Goal: Task Accomplishment & Management: Use online tool/utility

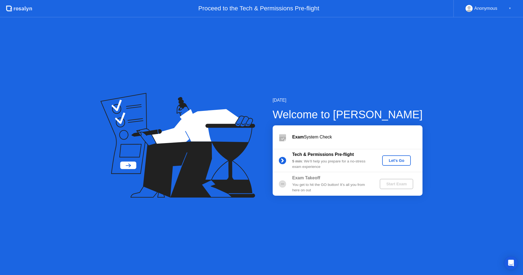
click at [394, 160] on div "Let's Go" at bounding box center [397, 160] width 24 height 4
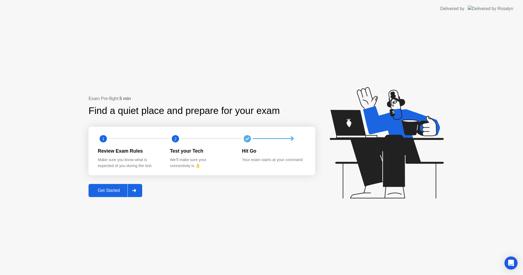
click at [108, 192] on div "Get Started" at bounding box center [108, 190] width 37 height 5
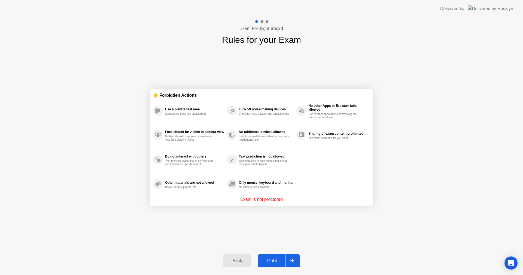
click at [272, 257] on button "Got it" at bounding box center [279, 260] width 42 height 13
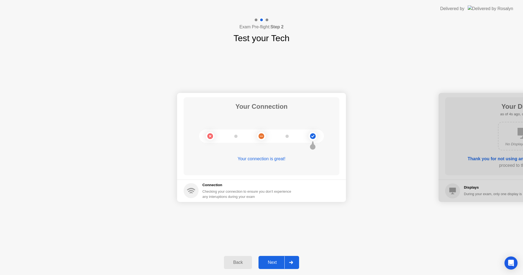
click at [273, 262] on div "Next" at bounding box center [272, 262] width 24 height 5
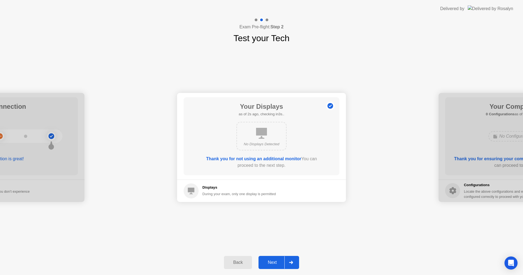
click at [277, 261] on div "Next" at bounding box center [272, 262] width 24 height 5
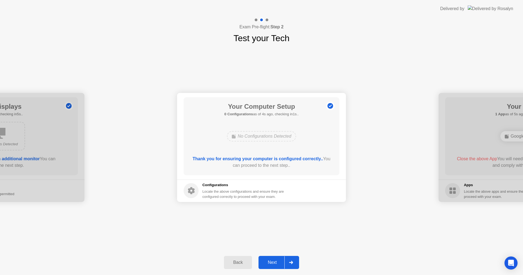
click at [276, 263] on div "Next" at bounding box center [272, 262] width 24 height 5
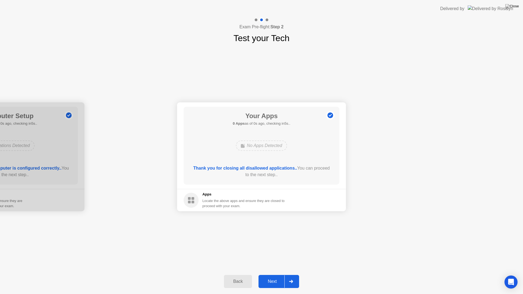
click at [274, 275] on div "Next" at bounding box center [272, 281] width 24 height 5
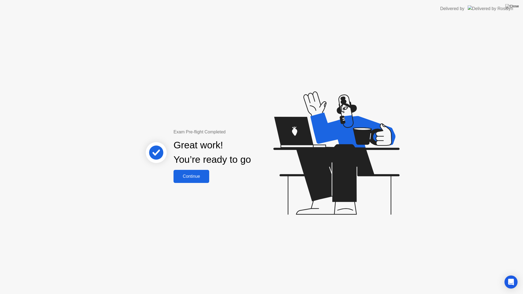
click at [194, 180] on button "Continue" at bounding box center [192, 176] width 36 height 13
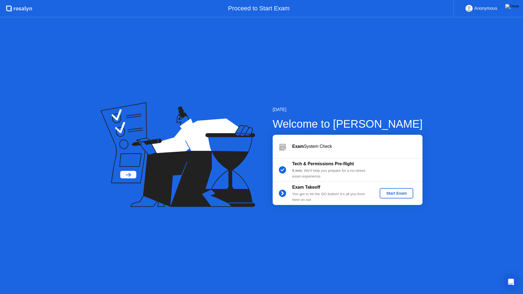
click at [400, 197] on button "Start Exam" at bounding box center [397, 193] width 34 height 10
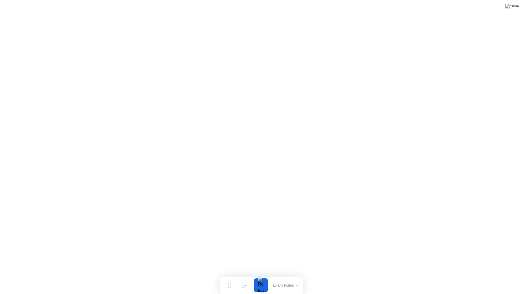
click at [284, 275] on button "Exam Rules" at bounding box center [286, 285] width 29 height 5
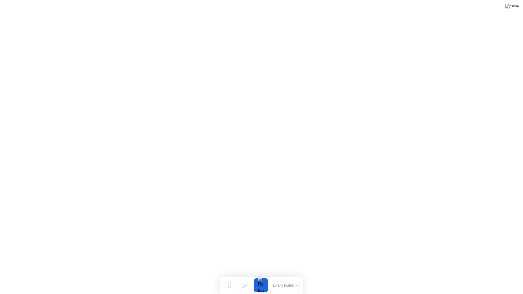
click at [262, 275] on div at bounding box center [260, 286] width 11 height 14
click div "End Proctoring Session"
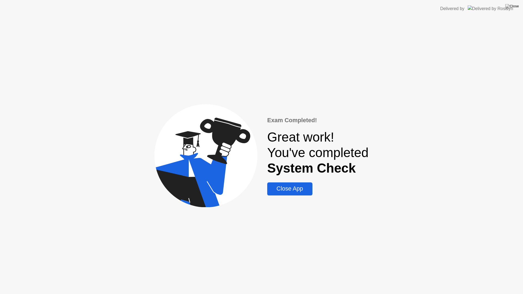
click at [301, 189] on div "Close App" at bounding box center [290, 189] width 42 height 7
